Goal: Information Seeking & Learning: Find specific fact

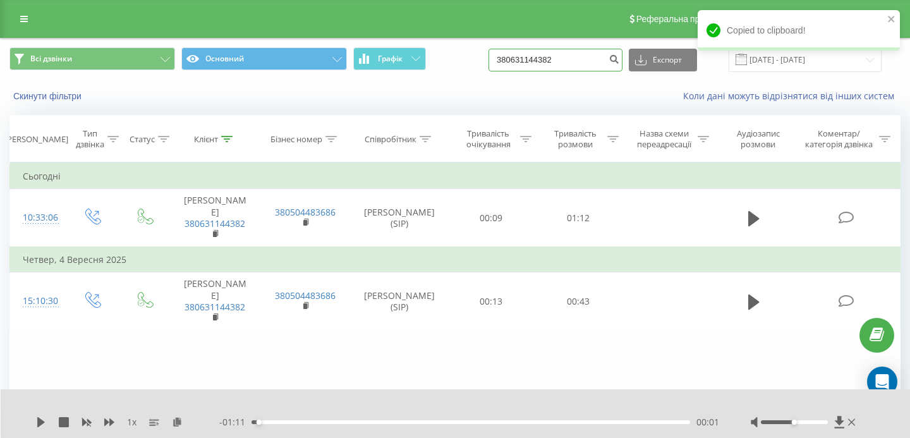
drag, startPoint x: 594, startPoint y: 64, endPoint x: 472, endPoint y: 58, distance: 122.2
click at [472, 58] on div "Всі дзвінки Основний Графік 380631144382 Експорт .csv .xls .xlsx [DATE] - [DATE]" at bounding box center [454, 59] width 891 height 25
paste input "[PHONE_NUMBER]"
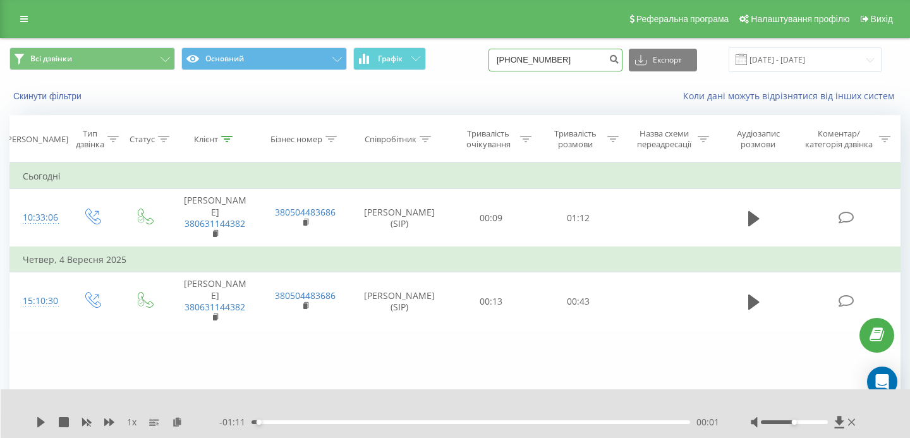
type input "[PHONE_NUMBER]"
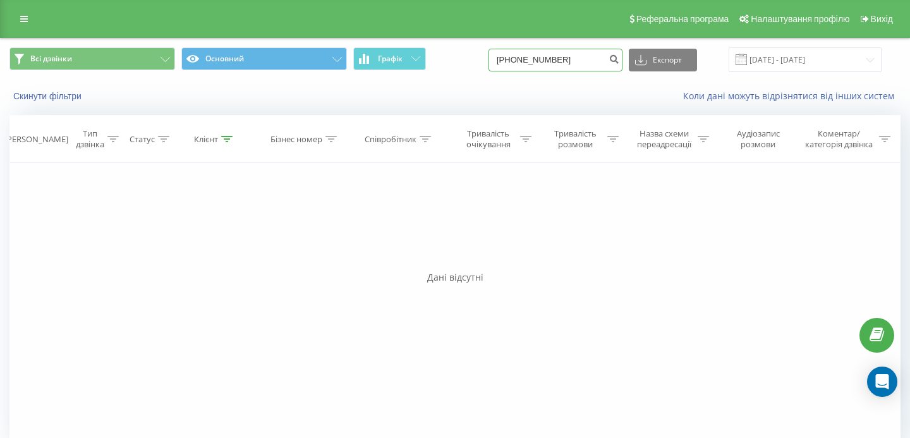
click at [542, 57] on input "+380939983038" at bounding box center [556, 60] width 134 height 23
type input "0939983038"
click at [619, 61] on icon "submit" at bounding box center [614, 58] width 11 height 8
drag, startPoint x: 587, startPoint y: 58, endPoint x: 504, endPoint y: 58, distance: 82.8
click at [504, 58] on div "Всі дзвінки Основний Графік 0939983038 Експорт .csv .xls .xlsx 22.06.2025 - 22.…" at bounding box center [454, 59] width 891 height 25
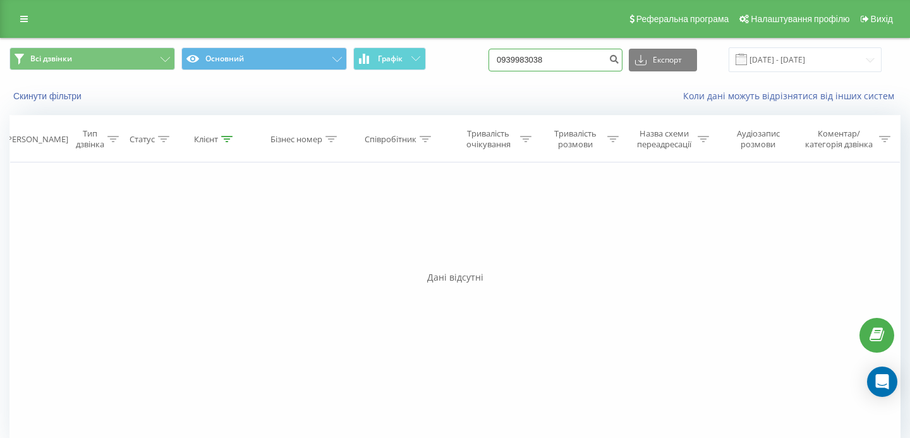
click at [582, 54] on input "0939983038" at bounding box center [556, 60] width 134 height 23
drag, startPoint x: 582, startPoint y: 59, endPoint x: 511, endPoint y: 58, distance: 70.2
click at [511, 58] on div "Всі дзвінки Основний Графік 0939983038 Експорт .csv .xls .xlsx 22.06.2025 - 22.…" at bounding box center [454, 59] width 891 height 25
paste input "380503418176"
type input "380503418176"
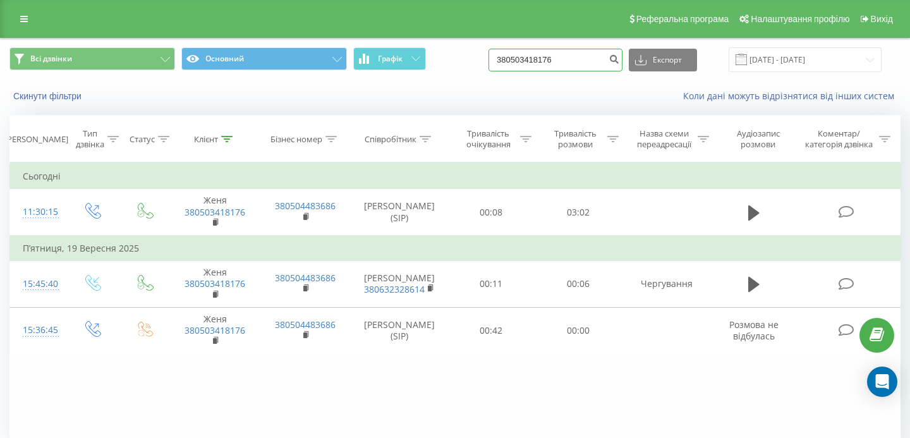
click at [540, 63] on input "380503418176" at bounding box center [556, 60] width 134 height 23
type input "0503418176"
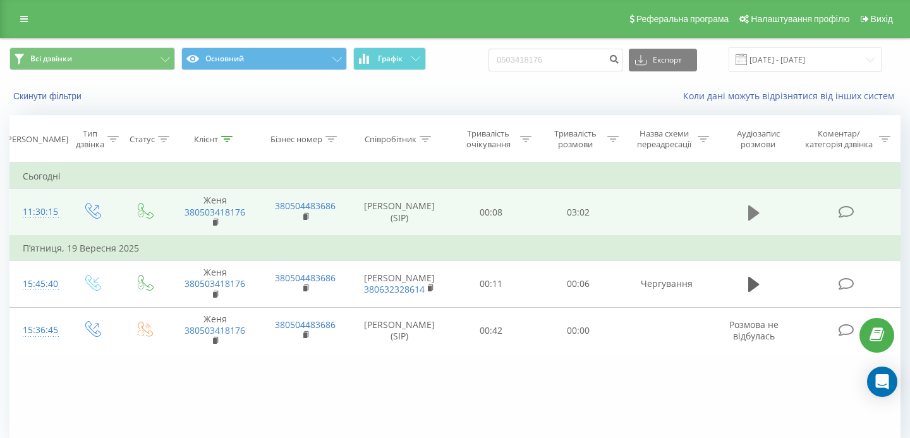
click at [755, 210] on icon at bounding box center [753, 212] width 11 height 15
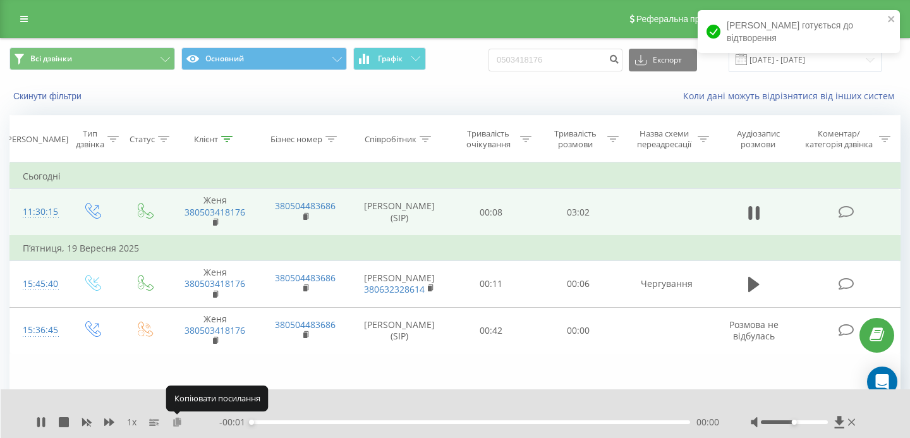
click at [176, 423] on icon at bounding box center [177, 421] width 11 height 9
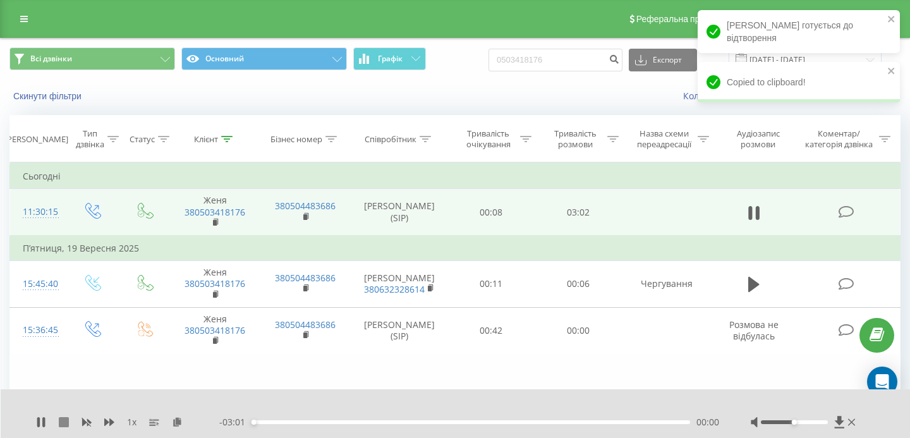
click at [63, 424] on icon at bounding box center [64, 422] width 10 height 10
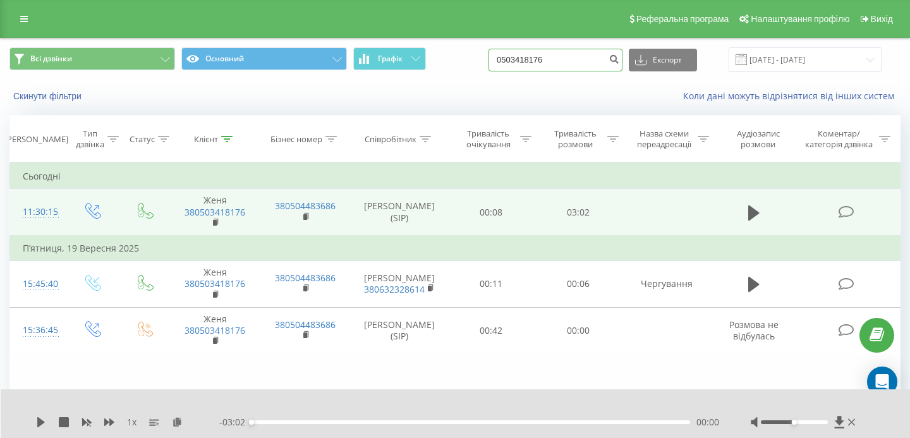
drag, startPoint x: 594, startPoint y: 62, endPoint x: 470, endPoint y: 61, distance: 123.9
click at [470, 61] on div "Всі дзвінки Основний Графік 0503418176 Експорт .csv .xls .xlsx 22.06.2025 - 22.…" at bounding box center [454, 59] width 891 height 25
paste input "38096765276"
type input "380967652766"
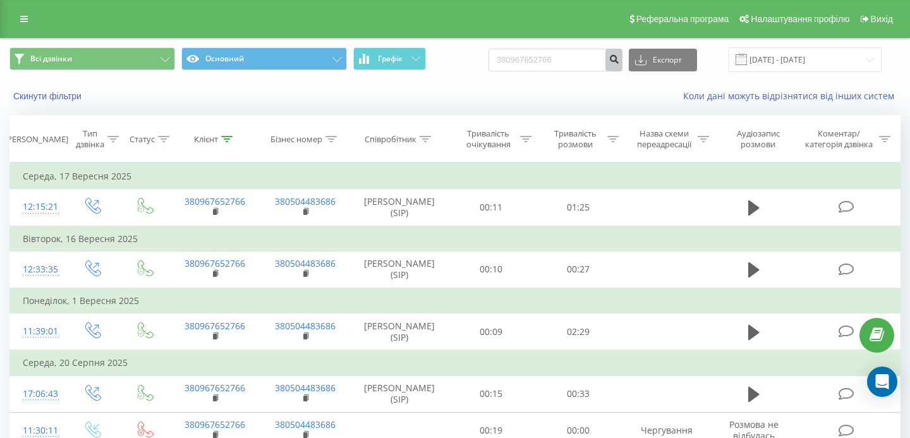
click at [619, 59] on icon "submit" at bounding box center [614, 58] width 11 height 8
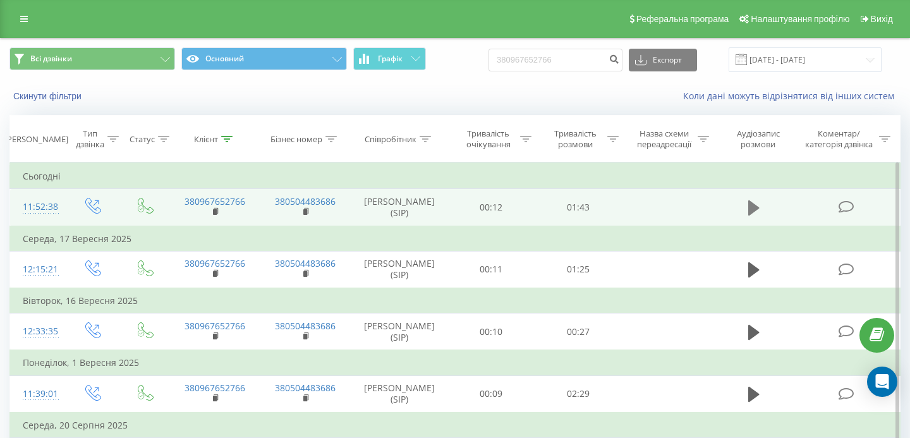
click at [752, 210] on icon at bounding box center [753, 207] width 11 height 15
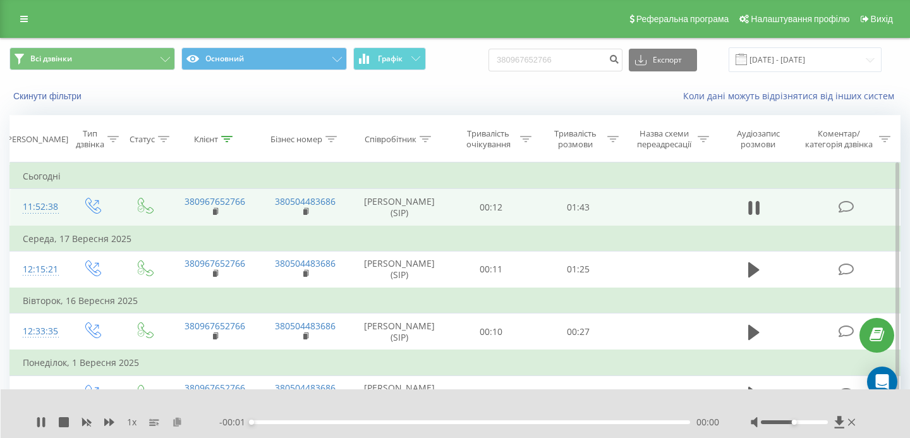
click at [178, 423] on icon at bounding box center [177, 421] width 11 height 9
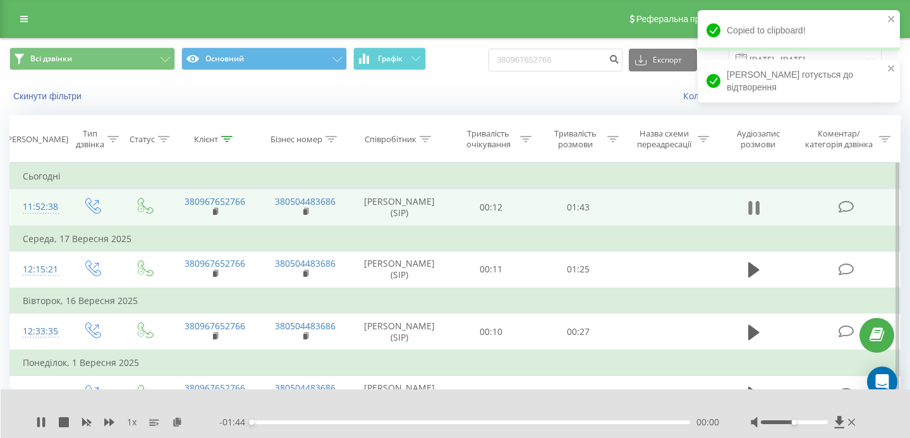
click at [753, 210] on icon at bounding box center [753, 208] width 11 height 18
drag, startPoint x: 595, startPoint y: 63, endPoint x: 453, endPoint y: 63, distance: 142.9
click at [453, 63] on div "Всі дзвінки Основний Графік 380967652766 Експорт .csv .xls .xlsx [DATE] - [DATE]" at bounding box center [454, 59] width 891 height 25
paste input "0990700080"
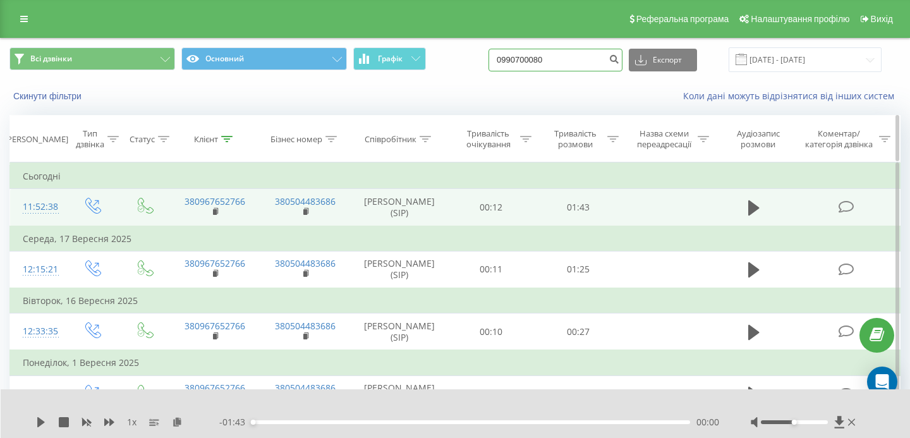
type input "0990700080"
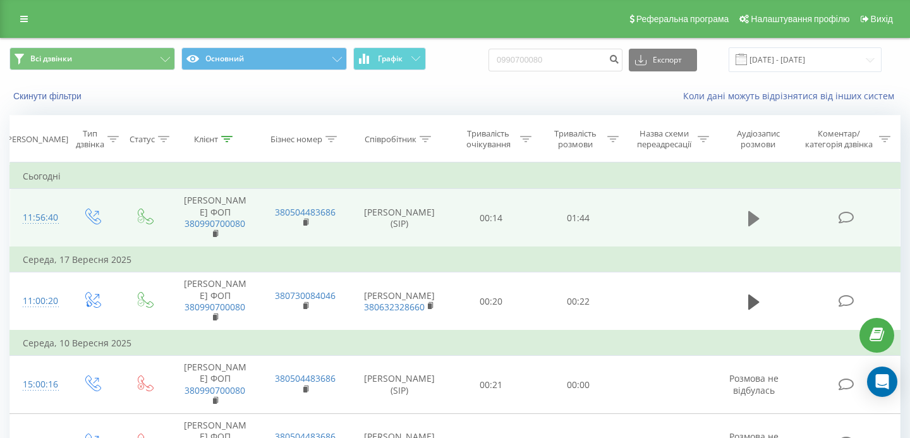
click at [753, 214] on icon at bounding box center [753, 218] width 11 height 15
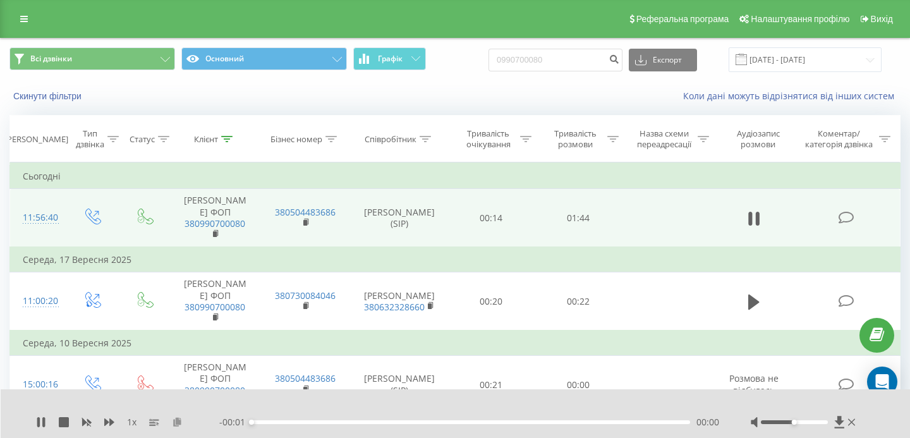
click at [174, 420] on icon at bounding box center [177, 421] width 11 height 9
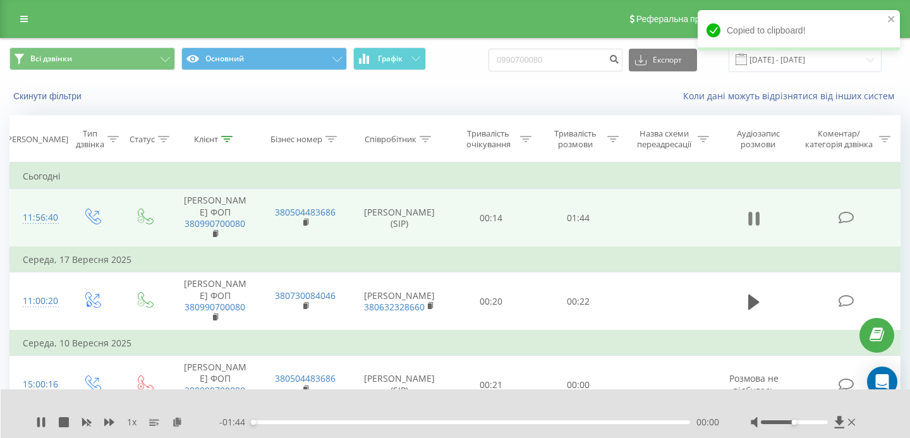
click at [758, 219] on icon at bounding box center [758, 219] width 4 height 14
